Goal: Task Accomplishment & Management: Manage account settings

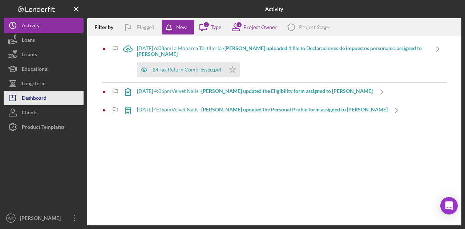
click at [52, 93] on button "Icon/Dashboard Dashboard" at bounding box center [44, 98] width 80 height 15
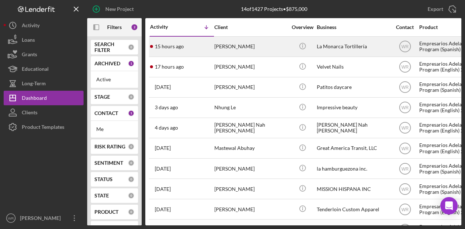
click at [251, 45] on div "[PERSON_NAME]" at bounding box center [251, 46] width 73 height 19
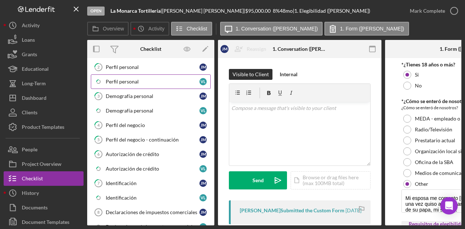
scroll to position [145, 0]
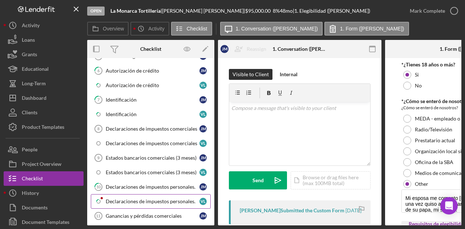
click at [141, 199] on div "Declaraciones de impuestos personales." at bounding box center [153, 202] width 94 height 6
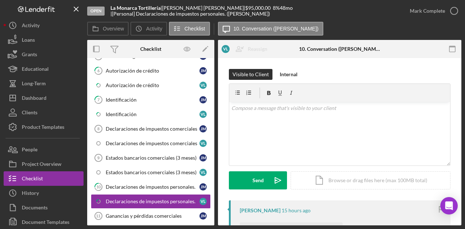
scroll to position [73, 0]
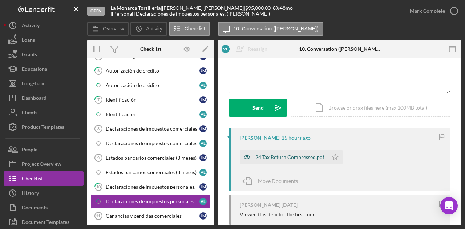
click at [299, 163] on div "'24 Tax Return Compressed.pdf" at bounding box center [284, 157] width 88 height 15
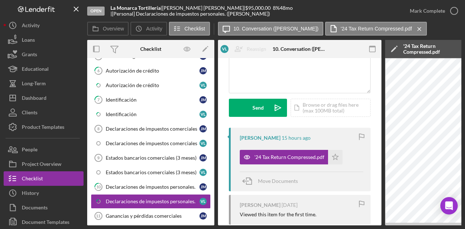
click at [274, 224] on div "Veronica Lujan Moreno 1 week ago Viewed this item for the first time." at bounding box center [300, 210] width 142 height 30
drag, startPoint x: 275, startPoint y: 226, endPoint x: 382, endPoint y: 229, distance: 107.3
click at [382, 229] on div "Open La Monarca Tortillería | Juan Murillo Cruz | $95,000.00 8 % 48 mo | [Perso…" at bounding box center [232, 114] width 465 height 229
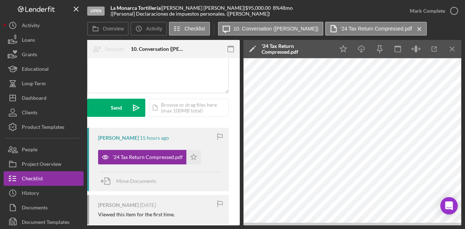
scroll to position [0, 0]
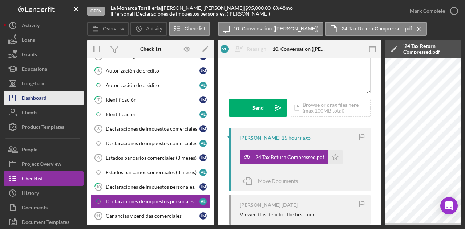
click at [38, 96] on div "Dashboard" at bounding box center [34, 99] width 25 height 16
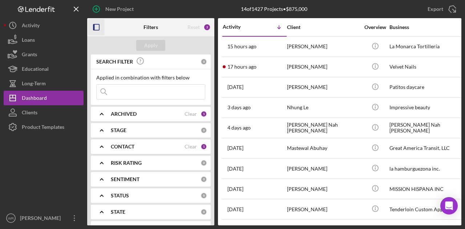
click at [98, 27] on icon "button" at bounding box center [96, 27] width 16 height 16
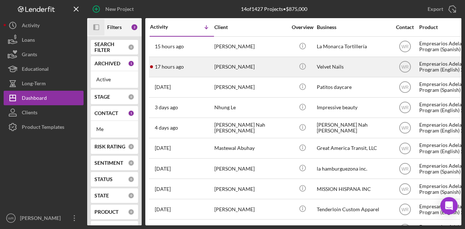
click at [248, 65] on div "[PERSON_NAME]" at bounding box center [251, 66] width 73 height 19
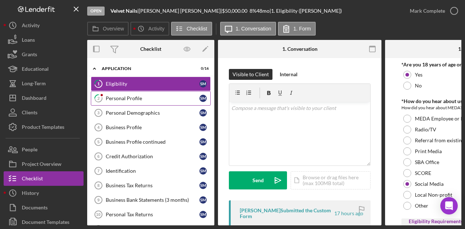
click at [160, 100] on div "Personal Profile" at bounding box center [153, 99] width 94 height 6
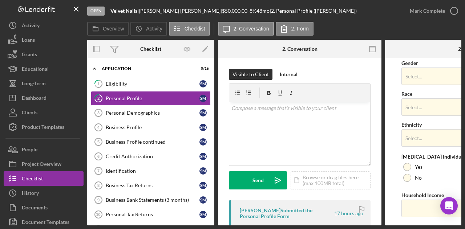
scroll to position [318, 0]
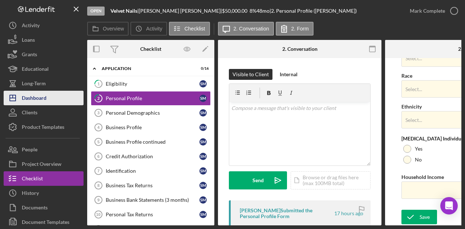
click at [62, 101] on button "Icon/Dashboard Dashboard" at bounding box center [44, 98] width 80 height 15
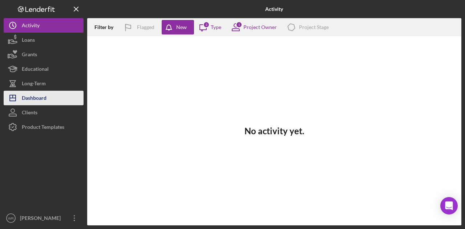
click at [39, 97] on div "Dashboard" at bounding box center [34, 99] width 25 height 16
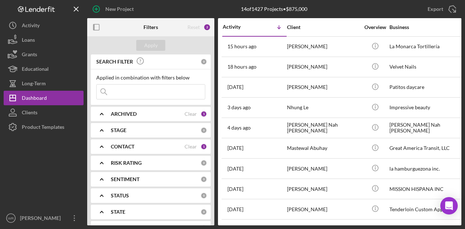
click at [128, 147] on b "CONTACT" at bounding box center [123, 147] width 24 height 6
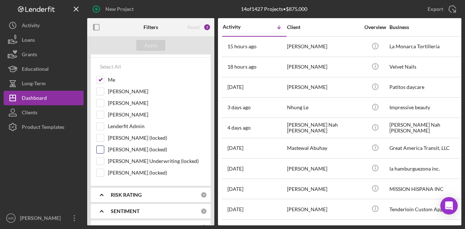
scroll to position [109, 0]
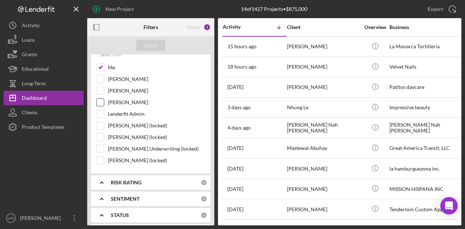
click at [124, 101] on label "[PERSON_NAME]" at bounding box center [156, 102] width 97 height 7
click at [104, 101] on input "[PERSON_NAME]" at bounding box center [100, 102] width 7 height 7
click at [157, 40] on div "Apply" at bounding box center [150, 45] width 127 height 18
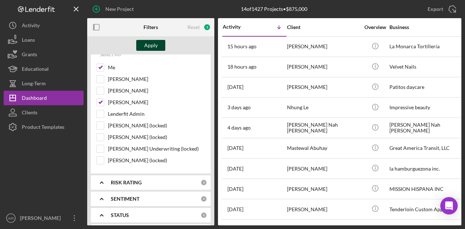
click at [144, 50] on button "Apply" at bounding box center [150, 45] width 29 height 11
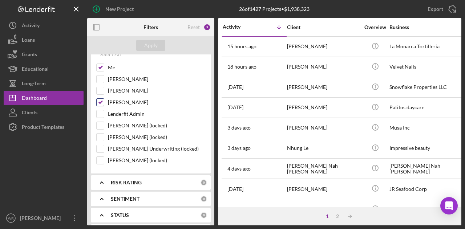
click at [133, 101] on label "[PERSON_NAME]" at bounding box center [156, 102] width 97 height 7
click at [104, 101] on input "[PERSON_NAME]" at bounding box center [100, 102] width 7 height 7
checkbox input "false"
click at [150, 45] on div "Apply" at bounding box center [150, 45] width 13 height 11
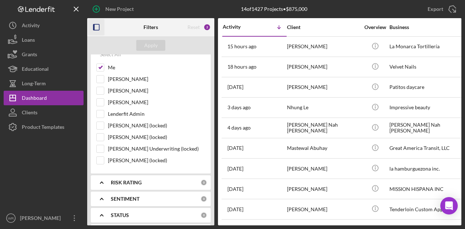
click at [94, 26] on rect "button" at bounding box center [93, 27] width 1 height 6
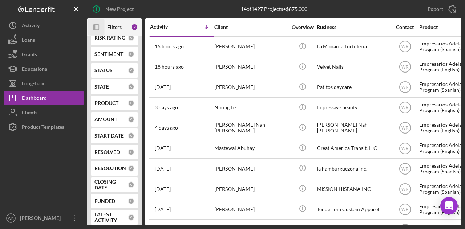
click at [88, 19] on button "Icon/Panel Side Expand" at bounding box center [96, 27] width 16 height 16
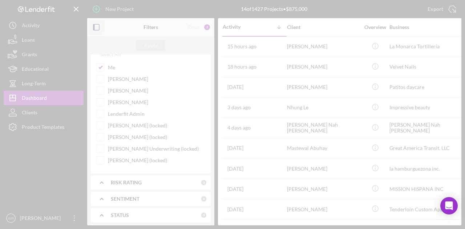
click at [88, 19] on button "button" at bounding box center [96, 27] width 16 height 16
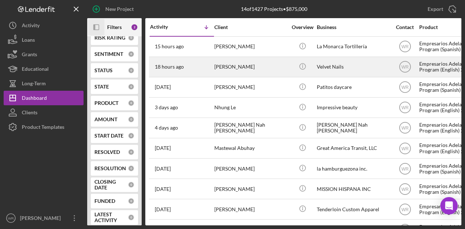
click at [201, 60] on div "18 hours ago [PERSON_NAME]" at bounding box center [182, 66] width 64 height 19
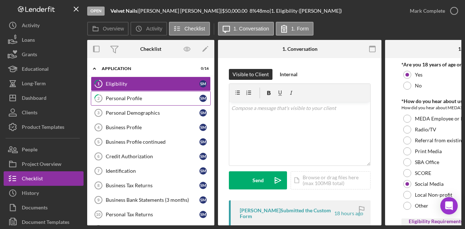
click at [137, 96] on div "Personal Profile" at bounding box center [153, 99] width 94 height 6
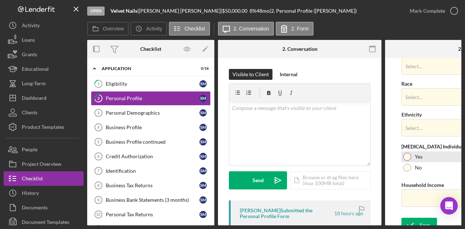
scroll to position [318, 0]
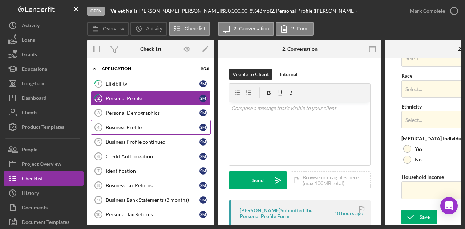
click at [143, 125] on div "Business Profile" at bounding box center [153, 128] width 94 height 6
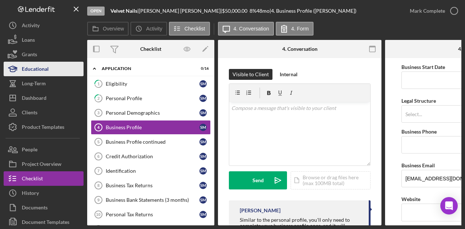
scroll to position [25, 0]
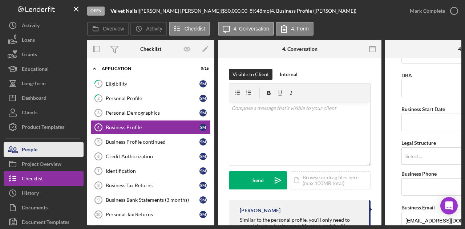
click at [64, 143] on button "People" at bounding box center [44, 150] width 80 height 15
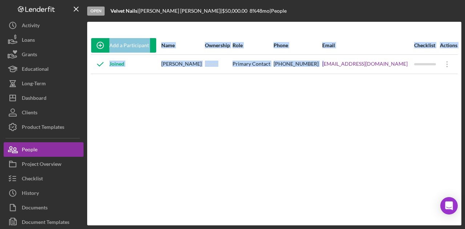
drag, startPoint x: 344, startPoint y: 72, endPoint x: 396, endPoint y: 81, distance: 53.1
click at [396, 81] on div "Add a Participant Name Ownership Role Phone Email Checklist Actions Joined [PER…" at bounding box center [274, 123] width 375 height 175
click at [392, 82] on div "Add a Participant Name Ownership Role Phone Email Checklist Actions Joined [PER…" at bounding box center [274, 123] width 375 height 175
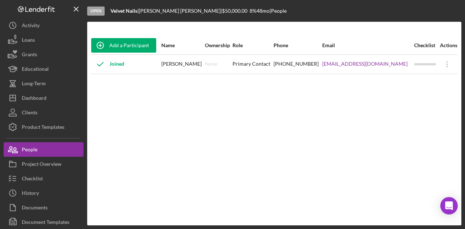
click at [138, 109] on div "Add a Participant Name Ownership Role Phone Email Checklist Actions Joined [PER…" at bounding box center [274, 123] width 375 height 175
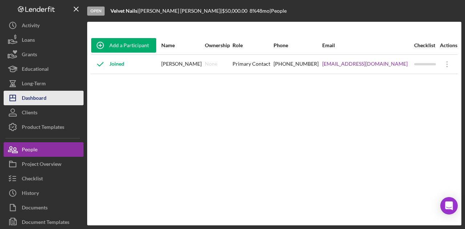
click at [47, 97] on button "Icon/Dashboard Dashboard" at bounding box center [44, 98] width 80 height 15
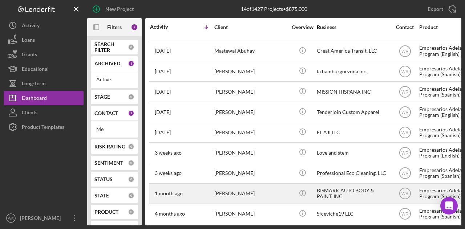
scroll to position [102, 0]
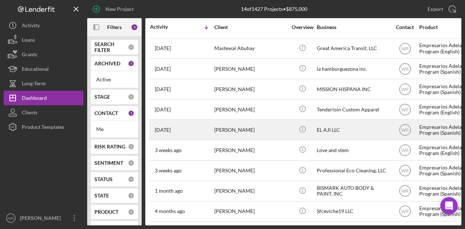
click at [263, 123] on div "[PERSON_NAME]" at bounding box center [251, 129] width 73 height 19
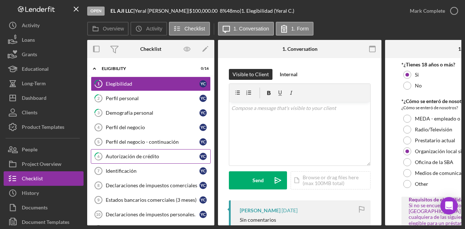
click at [170, 159] on link "6 Autorización de crédito Y C" at bounding box center [151, 156] width 120 height 15
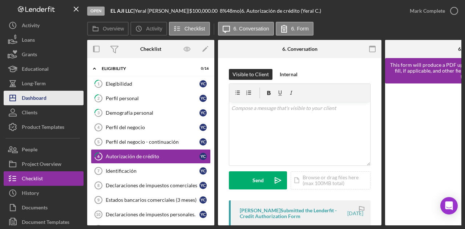
click at [61, 96] on button "Icon/Dashboard Dashboard" at bounding box center [44, 98] width 80 height 15
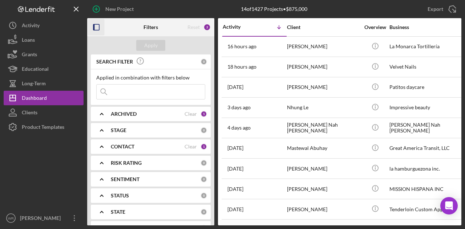
click at [99, 27] on rect "button" at bounding box center [96, 27] width 6 height 6
